Goal: Task Accomplishment & Management: Manage account settings

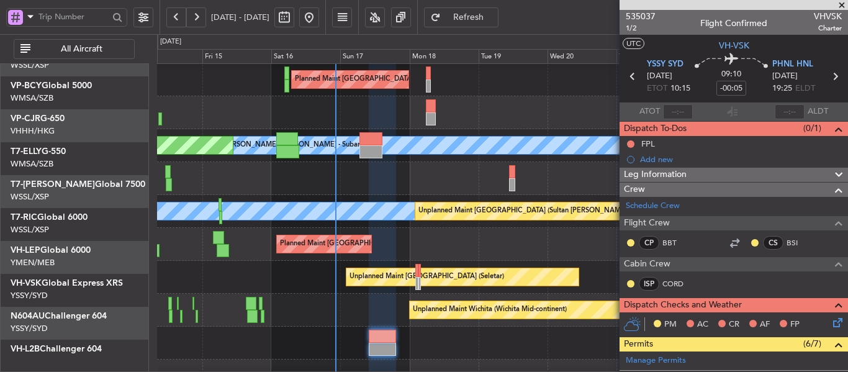
scroll to position [4, 0]
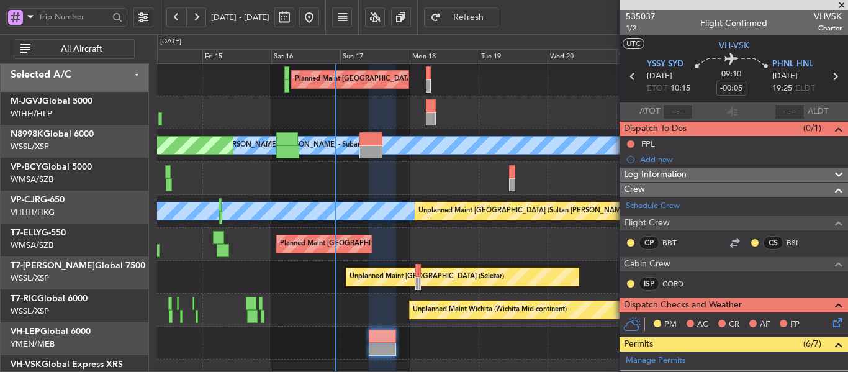
click at [444, 195] on div "Planned Maint [GEOGRAPHIC_DATA] ([GEOGRAPHIC_DATA] Intl) Planned Maint [GEOGRAP…" at bounding box center [502, 178] width 690 height 33
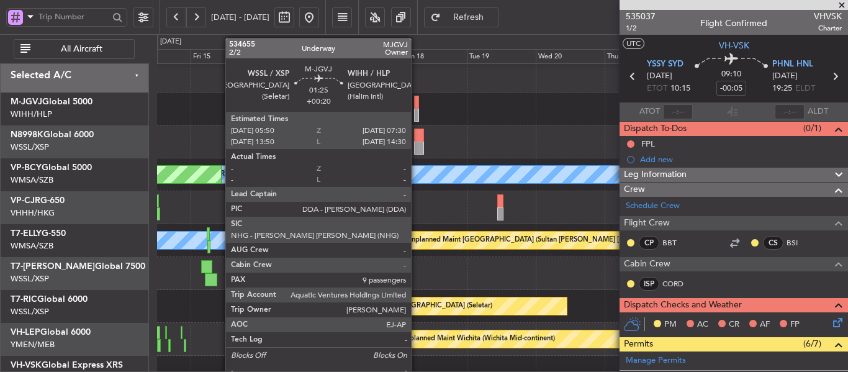
click at [416, 106] on div at bounding box center [416, 102] width 5 height 13
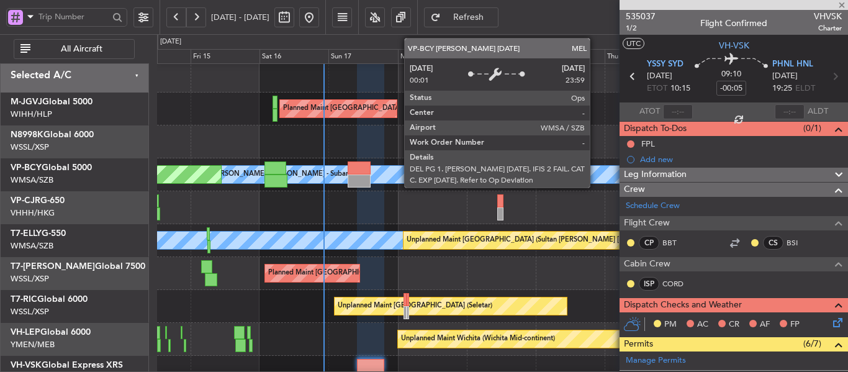
type input "+00:20"
type input "9"
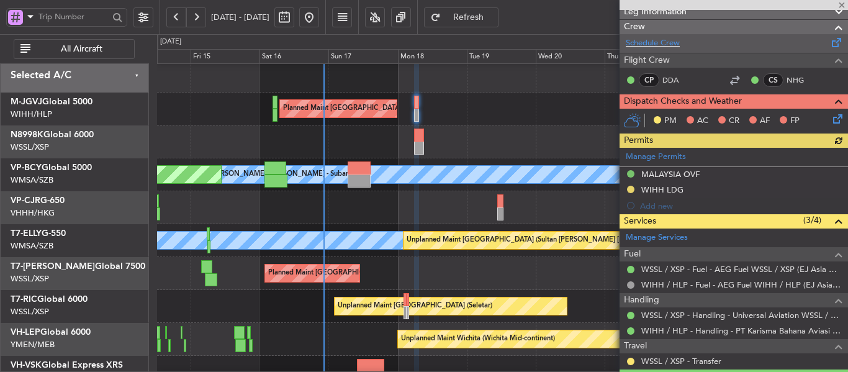
scroll to position [248, 0]
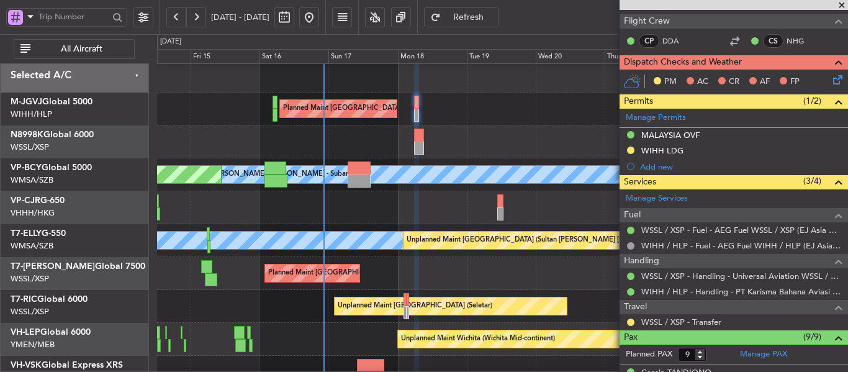
click at [673, 115] on link "Manage Permits" at bounding box center [656, 118] width 60 height 12
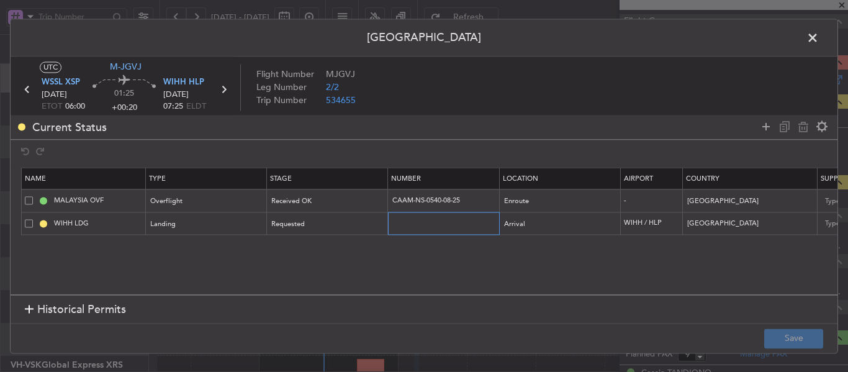
click at [435, 224] on input "text" at bounding box center [445, 223] width 108 height 11
paste input "SH11814"
type input "SH11814"
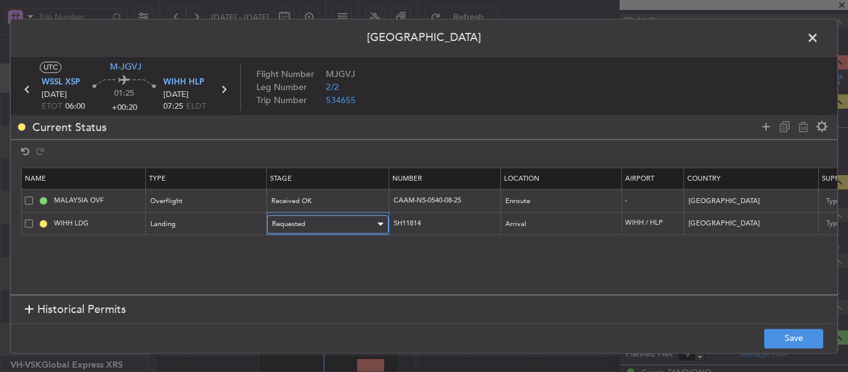
click at [350, 229] on div "Requested" at bounding box center [323, 224] width 103 height 19
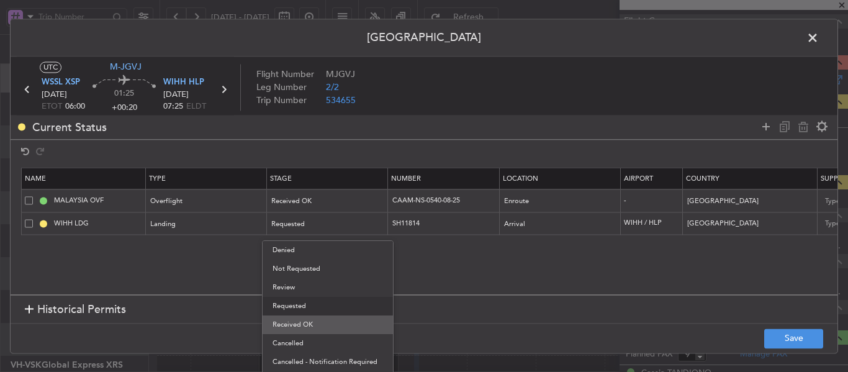
click at [320, 325] on span "Received OK" at bounding box center [327, 324] width 110 height 19
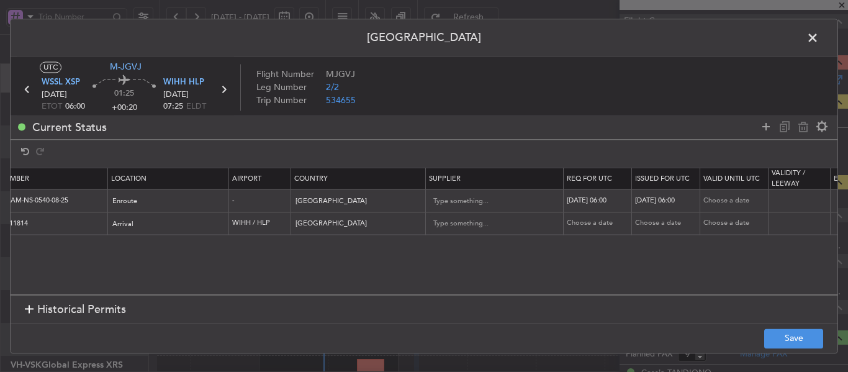
scroll to position [0, 434]
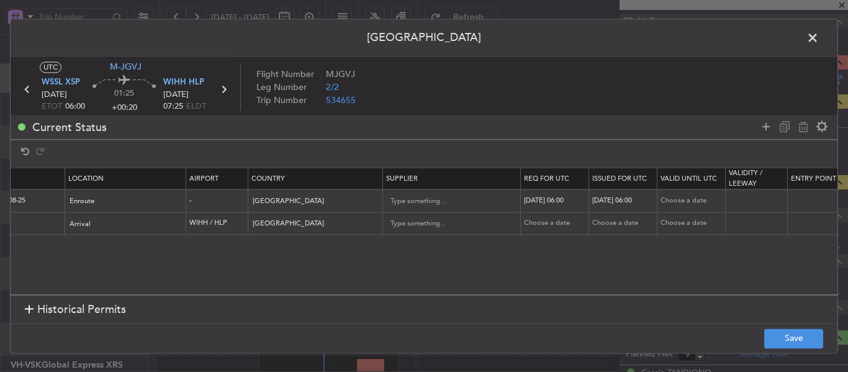
click at [535, 222] on div "Choose a date" at bounding box center [556, 223] width 65 height 11
select select "8"
select select "2025"
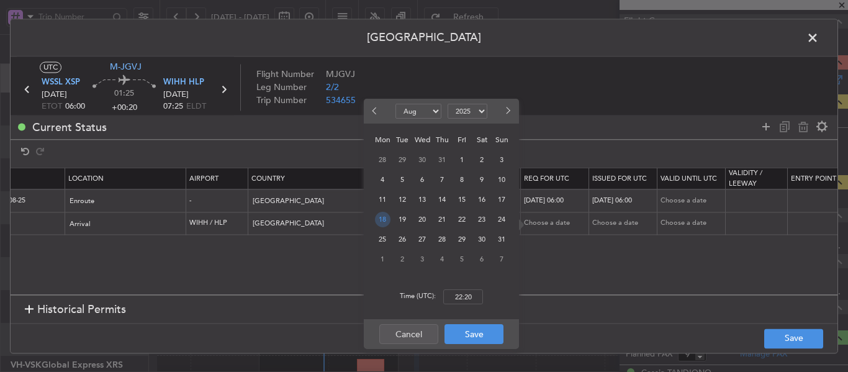
click at [386, 222] on span "18" at bounding box center [383, 220] width 16 height 16
click at [465, 300] on input "00:00" at bounding box center [463, 296] width 40 height 15
type input "06:00"
drag, startPoint x: 472, startPoint y: 334, endPoint x: 500, endPoint y: 292, distance: 50.6
click at [471, 334] on button "Save" at bounding box center [473, 334] width 59 height 20
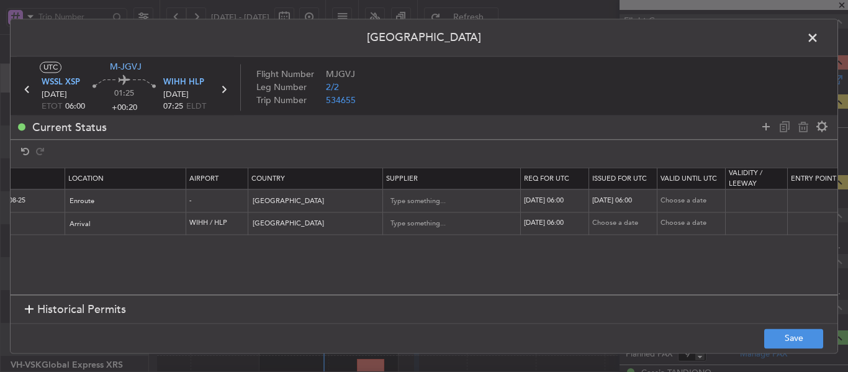
click at [634, 222] on div "Choose a date" at bounding box center [624, 223] width 65 height 11
select select "8"
select select "2025"
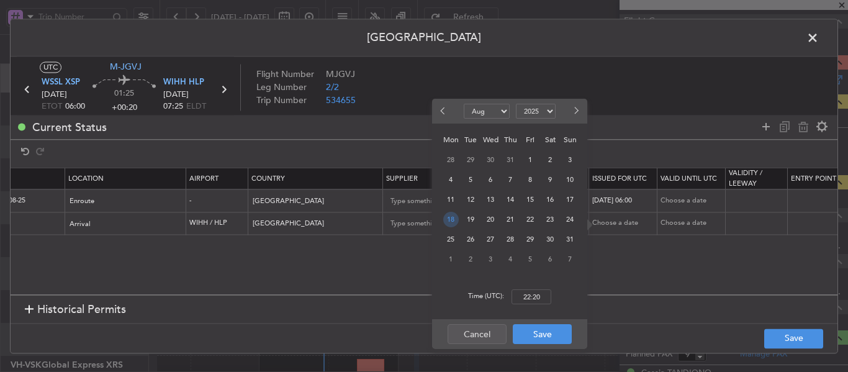
click at [451, 220] on span "18" at bounding box center [451, 220] width 16 height 16
click at [532, 297] on input "00:00" at bounding box center [531, 296] width 40 height 15
type input "06:00"
click at [547, 342] on button "Save" at bounding box center [542, 334] width 59 height 20
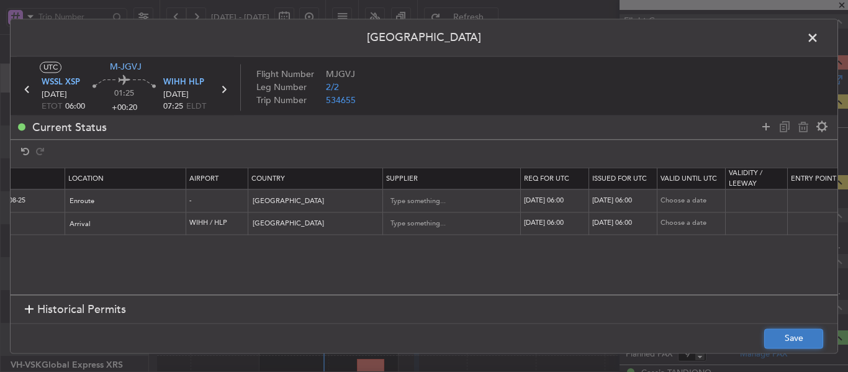
click at [764, 333] on button "Save" at bounding box center [793, 338] width 59 height 20
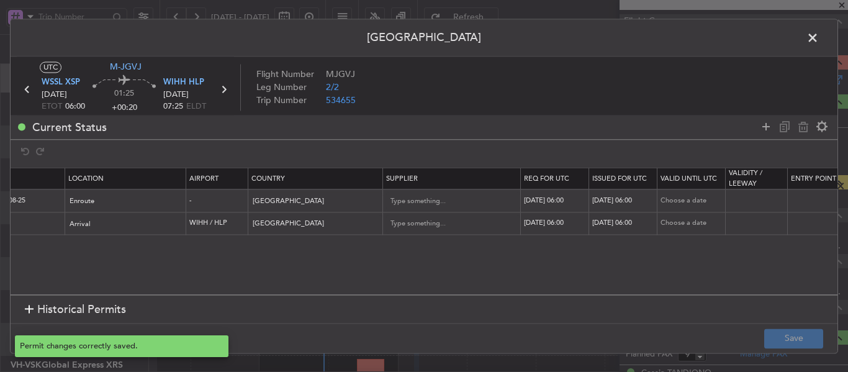
click at [819, 38] on span at bounding box center [819, 41] width 0 height 25
